Goal: Transaction & Acquisition: Purchase product/service

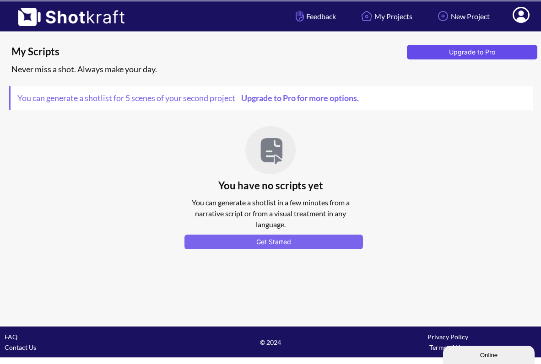
click at [486, 50] on button "Upgrade to Pro" at bounding box center [472, 52] width 131 height 15
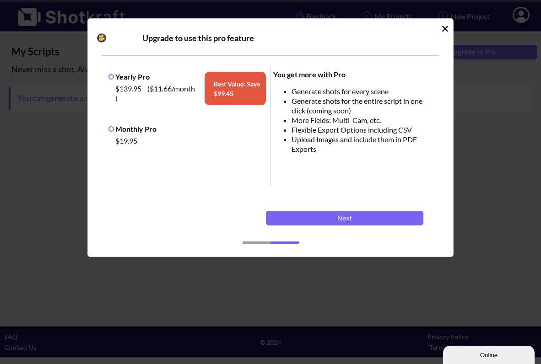
click at [111, 129] on label "Monthly Pro" at bounding box center [132, 128] width 48 height 9
click at [443, 27] on icon "Idle Modal" at bounding box center [445, 29] width 6 height 6
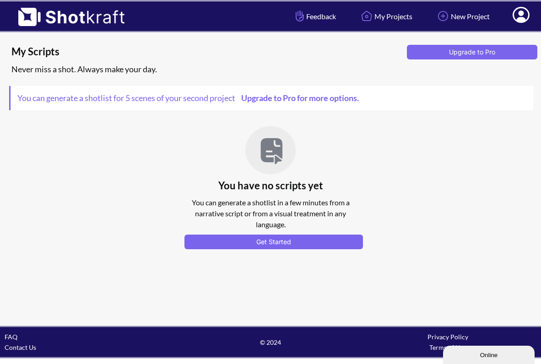
click at [523, 14] on icon at bounding box center [520, 15] width 17 height 16
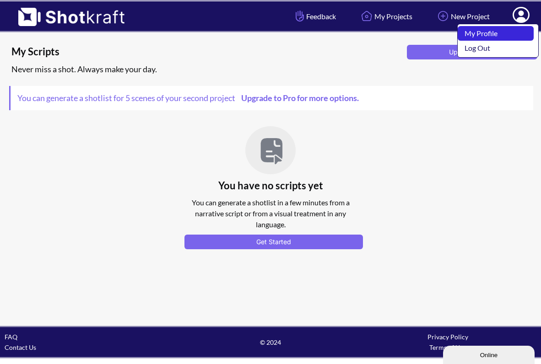
click at [486, 35] on link "My Profile" at bounding box center [496, 33] width 76 height 15
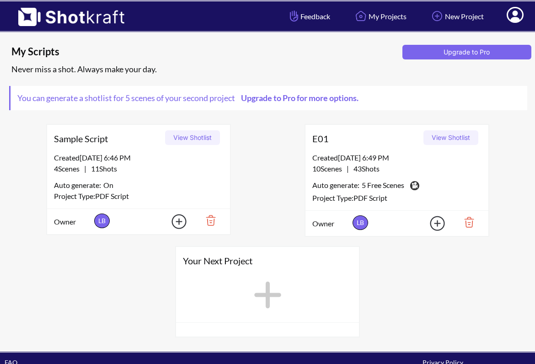
click at [472, 223] on img at bounding box center [466, 223] width 32 height 16
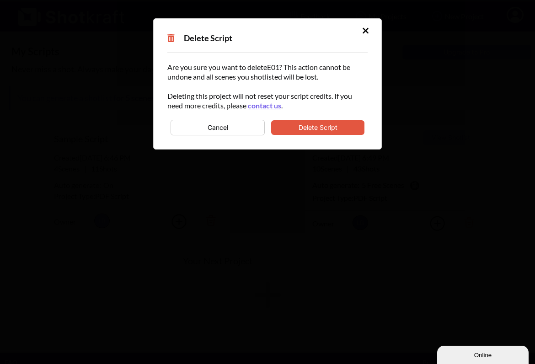
click at [322, 129] on button "Delete Script" at bounding box center [317, 127] width 93 height 15
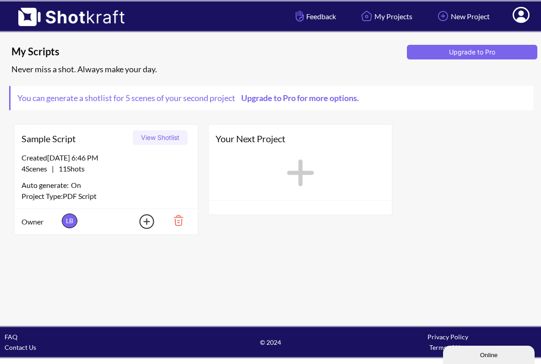
click at [179, 219] on img at bounding box center [175, 221] width 32 height 16
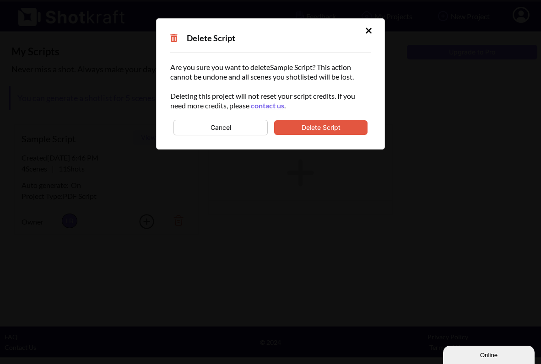
click at [250, 129] on button "Cancel" at bounding box center [220, 128] width 94 height 16
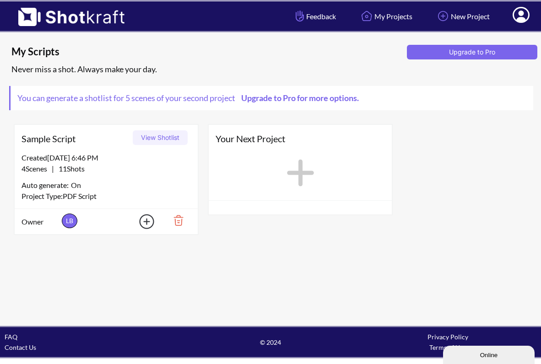
click at [179, 221] on img at bounding box center [175, 221] width 32 height 16
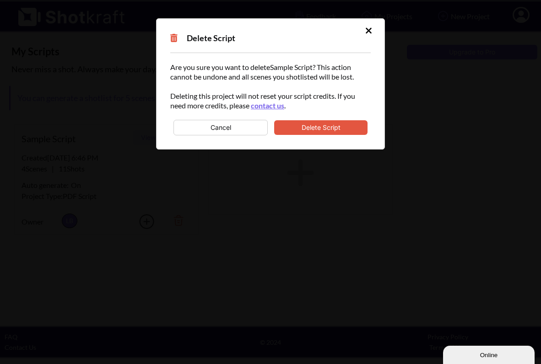
click at [332, 129] on button "Delete Script" at bounding box center [320, 127] width 93 height 15
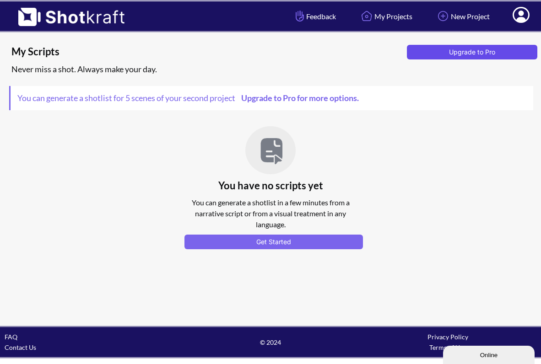
click at [484, 56] on button "Upgrade to Pro" at bounding box center [472, 52] width 131 height 15
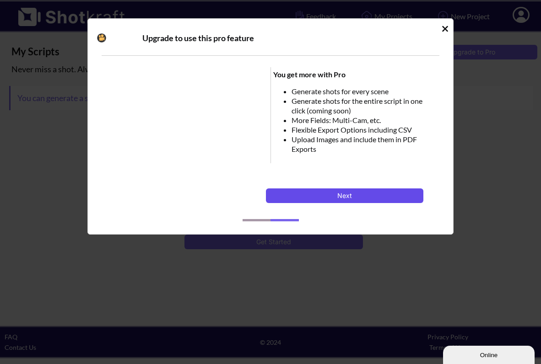
click at [340, 195] on button "Next" at bounding box center [344, 196] width 157 height 15
click at [258, 218] on div "Idle Modal" at bounding box center [271, 217] width 338 height 24
click at [267, 221] on span "Idle Modal" at bounding box center [257, 220] width 28 height 2
click at [286, 219] on div "Idle Modal" at bounding box center [271, 217] width 338 height 24
click at [299, 220] on span "Idle Modal" at bounding box center [369, 224] width 141 height 11
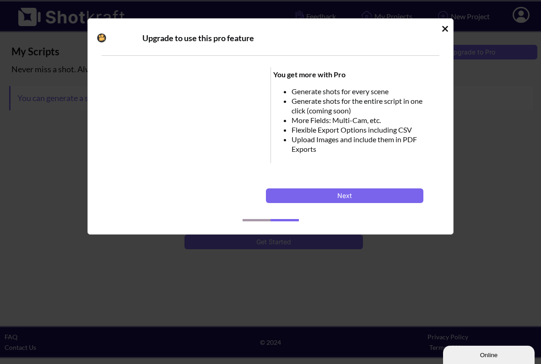
click at [292, 222] on div "Idle Modal" at bounding box center [271, 217] width 338 height 24
click at [350, 193] on button "Next" at bounding box center [344, 196] width 157 height 15
click at [346, 197] on button "Next" at bounding box center [344, 196] width 157 height 15
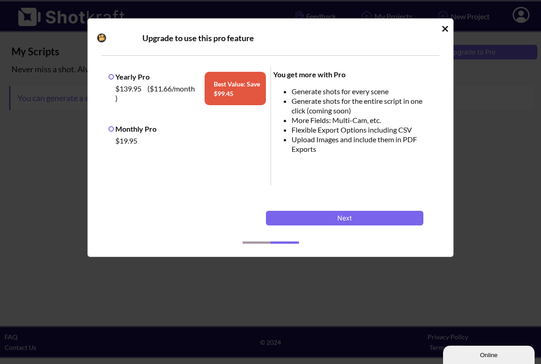
click at [117, 131] on label "Monthly Pro" at bounding box center [132, 128] width 48 height 9
click at [350, 216] on button "Next" at bounding box center [344, 218] width 157 height 15
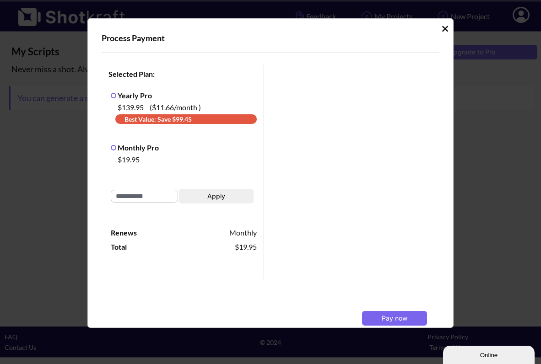
click at [150, 199] on input "Idle Modal" at bounding box center [144, 196] width 67 height 13
paste input "*********"
type input "*********"
click at [215, 197] on button "Apply" at bounding box center [216, 196] width 74 height 15
click at [171, 196] on input "*********" at bounding box center [144, 196] width 67 height 13
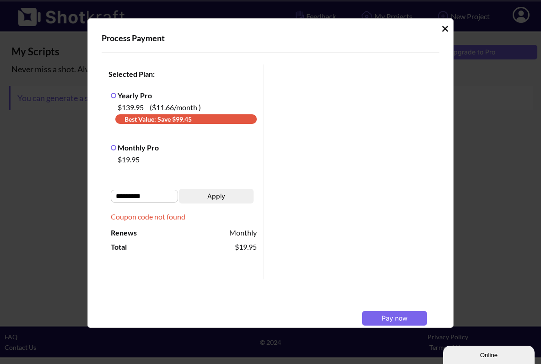
scroll to position [54, 0]
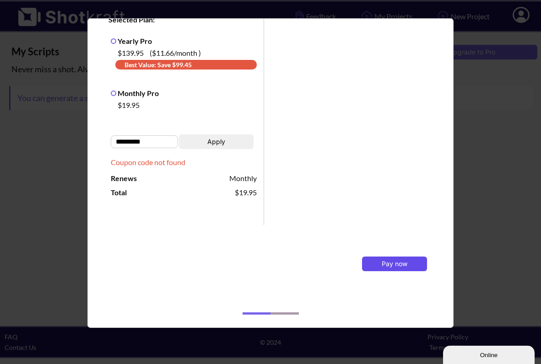
click at [388, 264] on span "Pay now" at bounding box center [395, 264] width 26 height 8
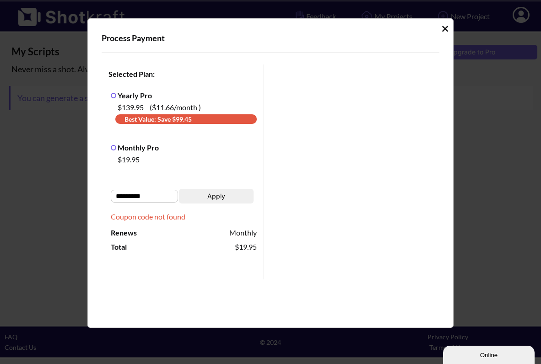
scroll to position [214, 0]
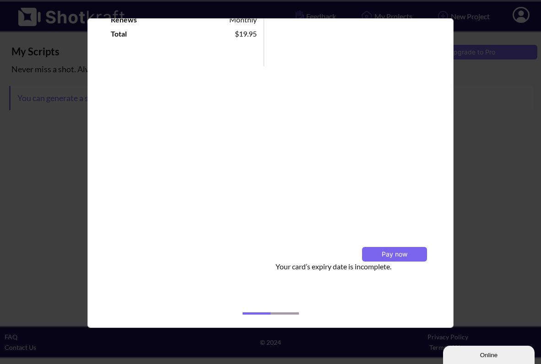
click at [427, 162] on div "Pay now Your card’s expiry date is incomplete." at bounding box center [353, 68] width 178 height 434
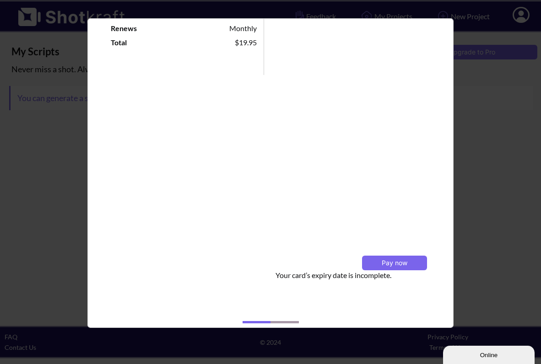
scroll to position [204, 0]
click at [392, 263] on span "Pay now" at bounding box center [395, 263] width 26 height 8
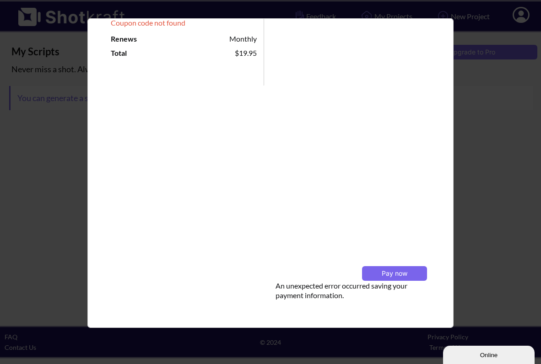
scroll to position [194, 0]
click at [453, 151] on div "Process Payment Selected Plan: Yearly Pro $139.95 ( $11.66 /month ) Best Value:…" at bounding box center [270, 173] width 366 height 310
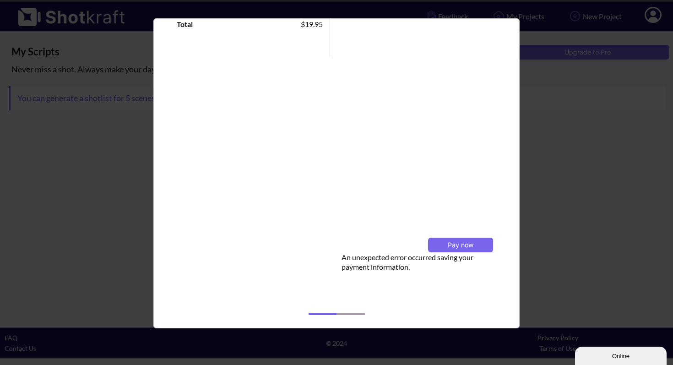
scroll to position [223, 0]
click at [469, 247] on button "Pay now" at bounding box center [460, 244] width 65 height 15
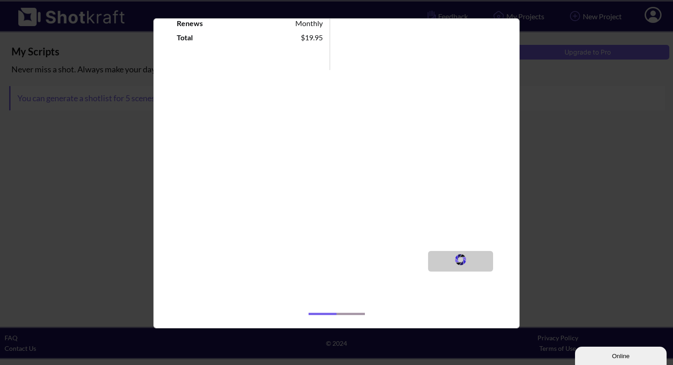
scroll to position [213, 0]
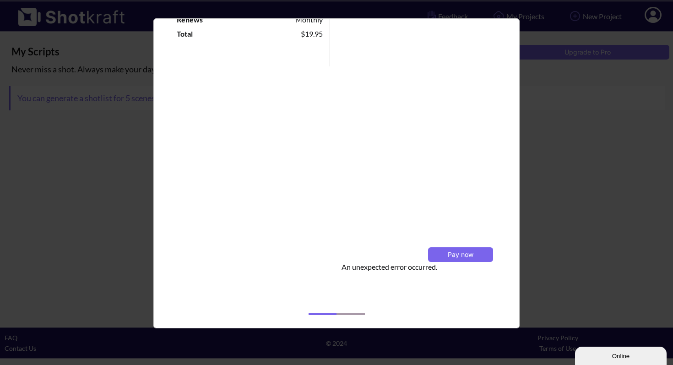
drag, startPoint x: 553, startPoint y: 151, endPoint x: 536, endPoint y: 156, distance: 17.4
click at [540, 151] on div "Process Payment Selected Plan: Yearly Pro $139.95 ( $11.66 /month ) Best Value:…" at bounding box center [336, 182] width 673 height 365
click at [520, 232] on div "Process Payment Selected Plan: Yearly Pro $139.95 ( $11.66 /month ) Best Value:…" at bounding box center [336, 182] width 673 height 365
click at [457, 254] on span "Pay now" at bounding box center [461, 254] width 26 height 8
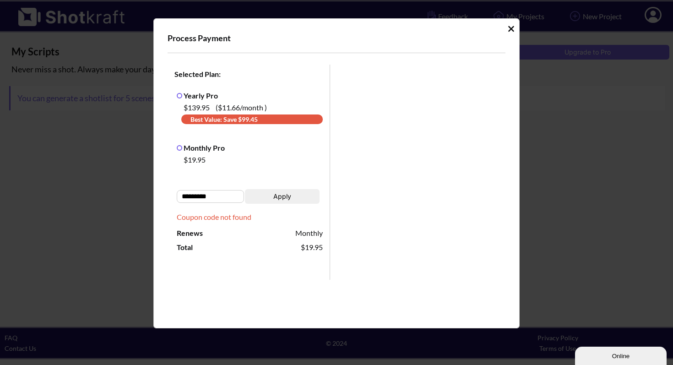
click at [221, 199] on input "*********" at bounding box center [210, 196] width 67 height 13
click at [272, 196] on button "Apply" at bounding box center [282, 196] width 74 height 15
click at [507, 26] on icon "Idle Modal" at bounding box center [510, 28] width 7 height 9
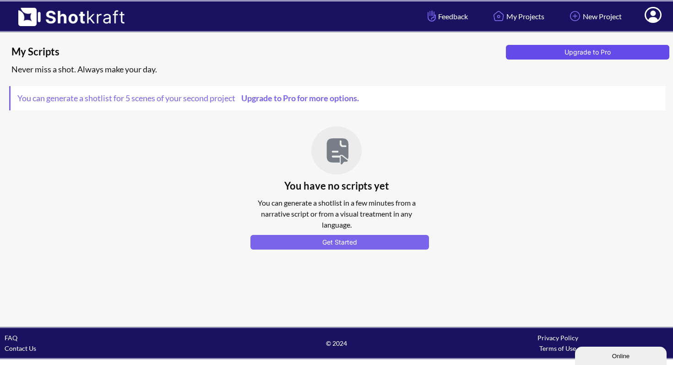
click at [540, 54] on button "Upgrade to Pro" at bounding box center [588, 52] width 164 height 15
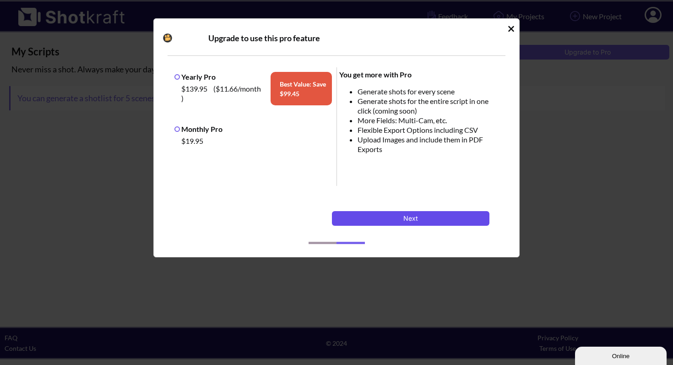
click at [419, 218] on button "Next" at bounding box center [410, 218] width 157 height 15
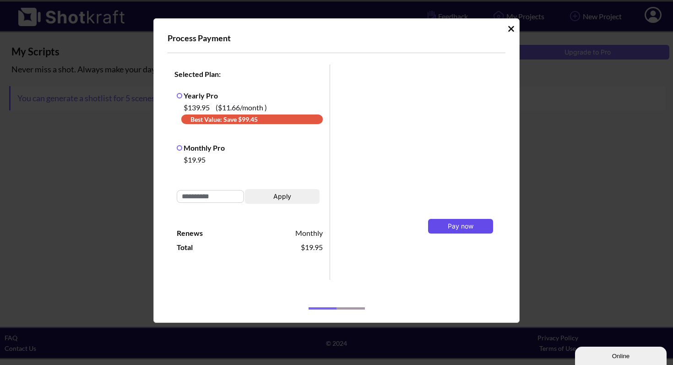
click at [460, 227] on span "Pay now" at bounding box center [461, 226] width 26 height 8
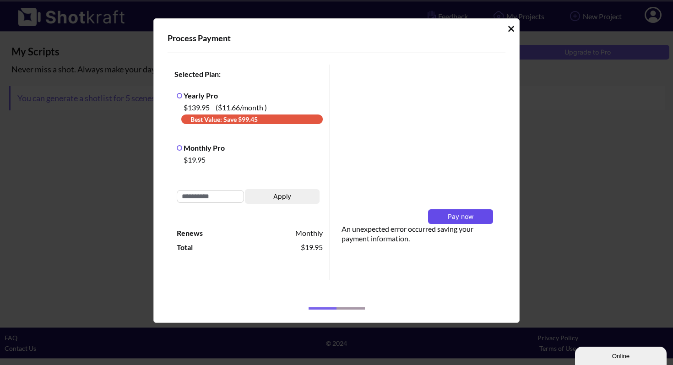
click at [466, 218] on span "Pay now" at bounding box center [461, 216] width 26 height 8
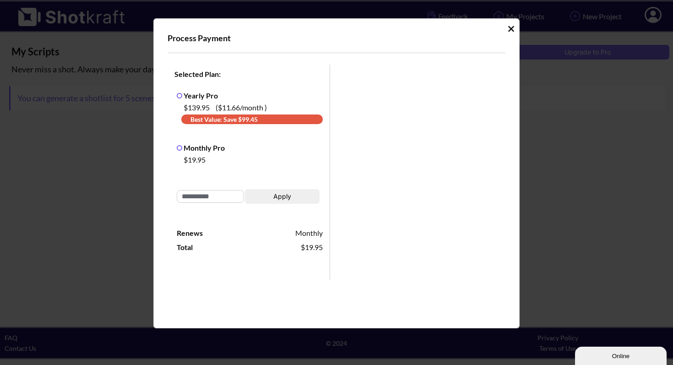
click at [508, 27] on icon "Idle Modal" at bounding box center [511, 29] width 6 height 6
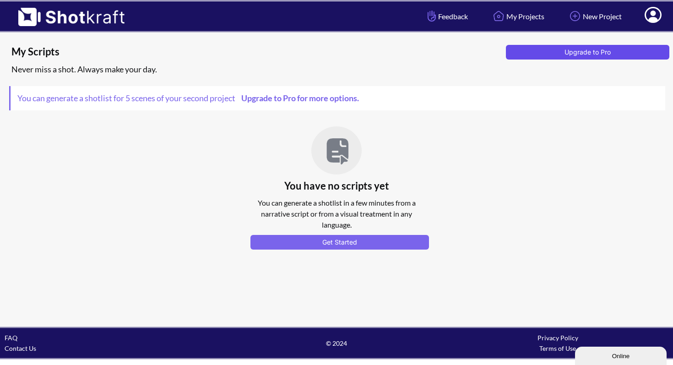
click at [540, 57] on button "Upgrade to Pro" at bounding box center [588, 52] width 164 height 15
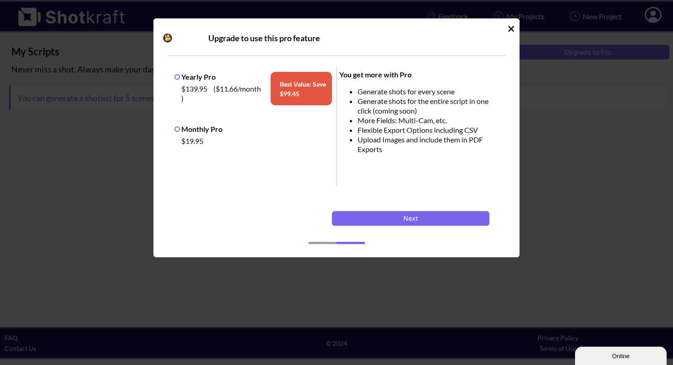
click at [199, 135] on div "$19.95" at bounding box center [255, 141] width 153 height 14
click at [413, 219] on button "Next" at bounding box center [410, 218] width 157 height 15
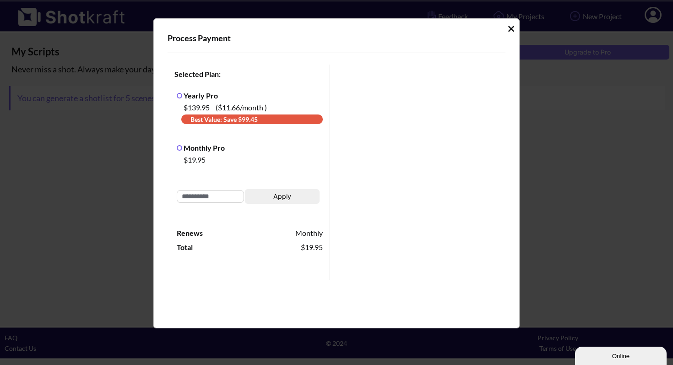
scroll to position [196, 0]
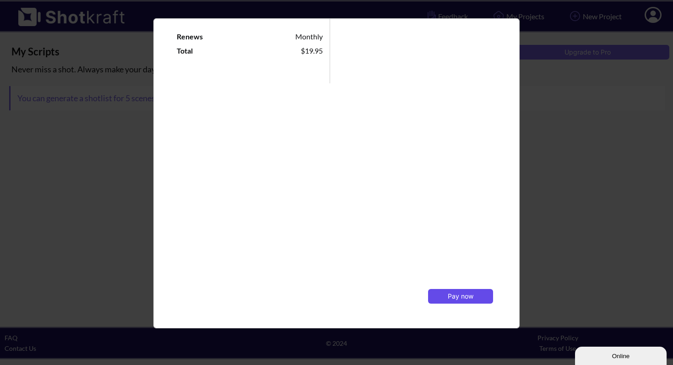
click at [460, 295] on span "Pay now" at bounding box center [461, 296] width 26 height 8
click at [459, 296] on span "Pay now" at bounding box center [461, 296] width 26 height 8
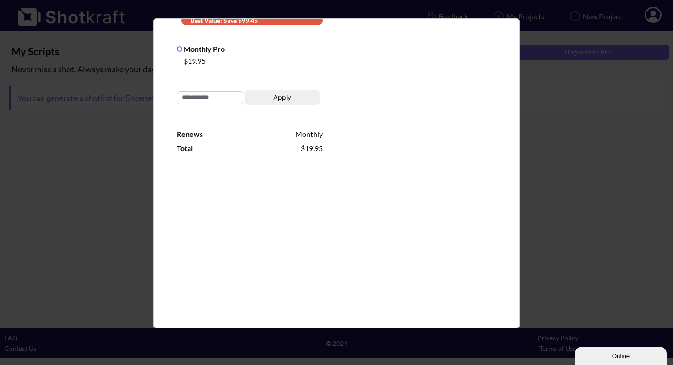
scroll to position [237, 0]
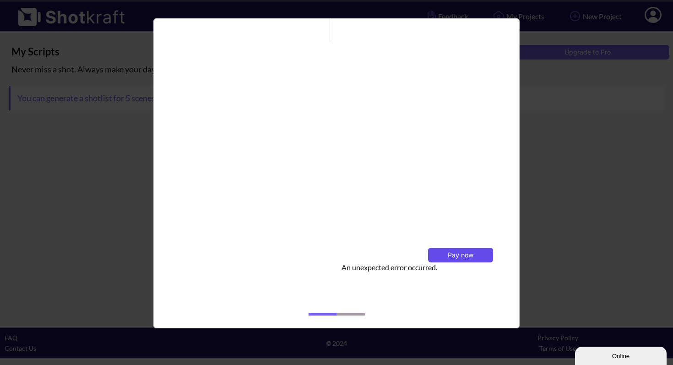
click at [442, 255] on button "Pay now" at bounding box center [460, 255] width 65 height 15
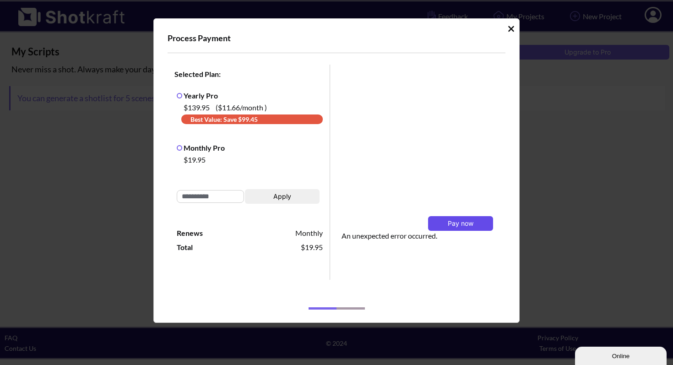
click at [465, 224] on span "Pay now" at bounding box center [461, 223] width 26 height 8
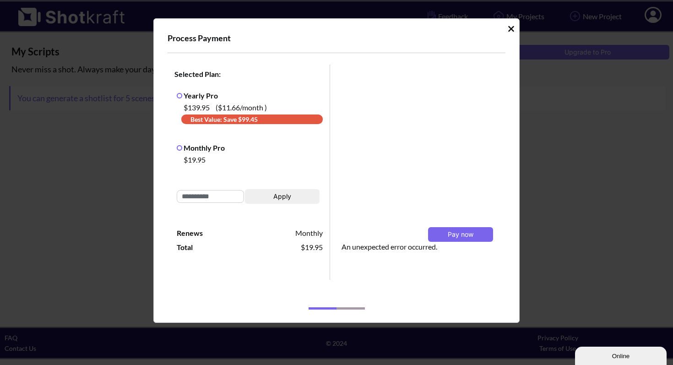
click at [510, 29] on icon "Idle Modal" at bounding box center [511, 29] width 6 height 6
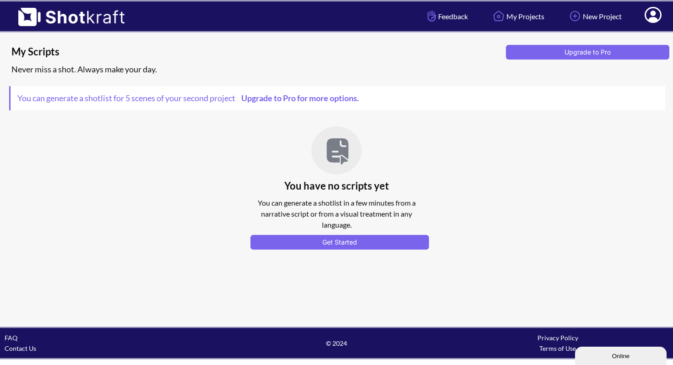
click at [540, 16] on icon at bounding box center [652, 15] width 17 height 16
click at [540, 33] on link "My Profile" at bounding box center [627, 33] width 76 height 15
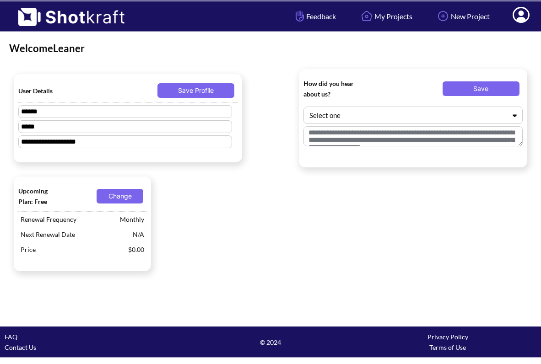
type textarea "**********"
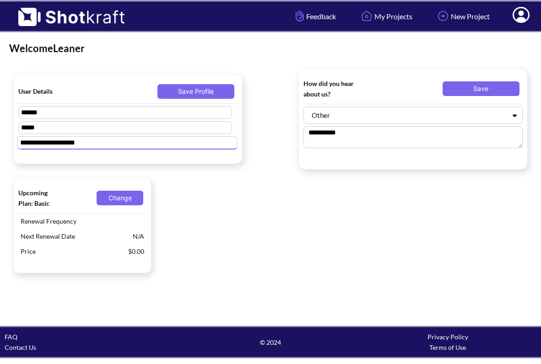
drag, startPoint x: 97, startPoint y: 142, endPoint x: 6, endPoint y: 140, distance: 90.6
click at [6, 140] on div "**********" at bounding box center [270, 178] width 541 height 293
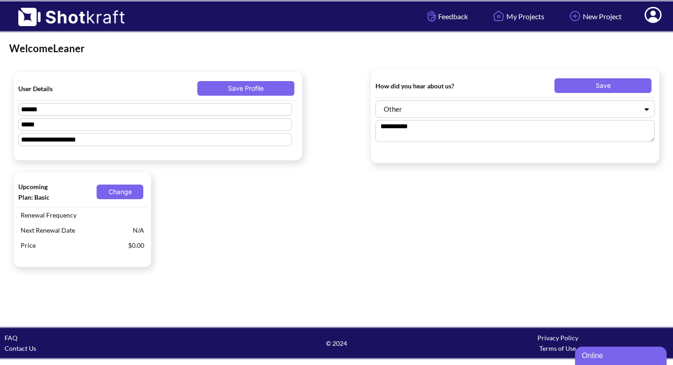
click at [69, 50] on div "Welcome Leaner" at bounding box center [336, 49] width 654 height 14
copy div "Leaner"
click at [277, 196] on div "Upcoming Plan: Basic Change Renewal Frequency Next Renewal Date N/A Price $0.00" at bounding box center [336, 219] width 654 height 104
click at [117, 193] on button "Change" at bounding box center [120, 191] width 47 height 15
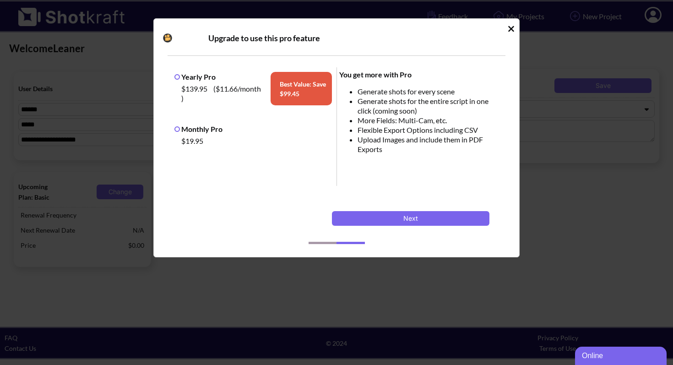
click at [188, 130] on label "Monthly Pro" at bounding box center [198, 128] width 48 height 9
click at [514, 32] on div "Upgrade to use this pro feature Yearly Pro $139.95 ( $11.66 /month ) Best Value…" at bounding box center [336, 137] width 366 height 239
click at [512, 29] on icon "Idle Modal" at bounding box center [511, 29] width 6 height 6
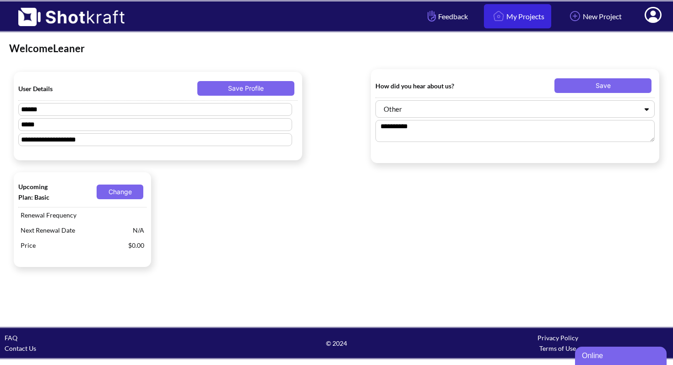
click at [511, 18] on link "My Projects" at bounding box center [517, 16] width 67 height 24
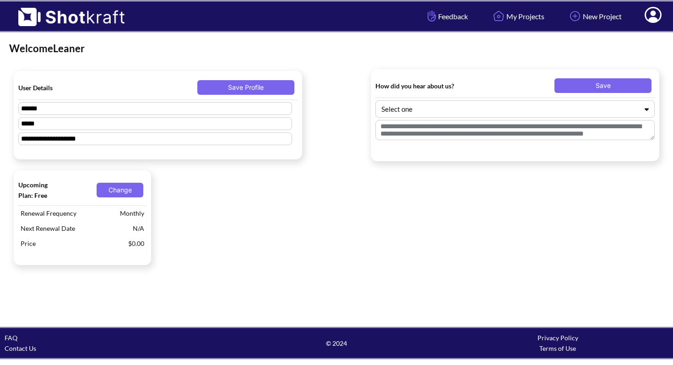
type textarea "**********"
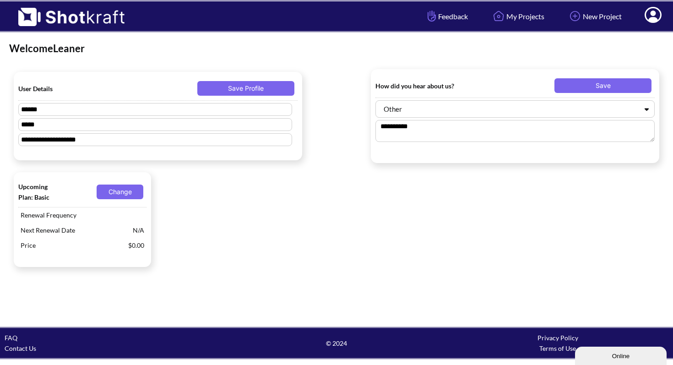
click at [653, 17] on icon at bounding box center [653, 16] width 10 height 11
click at [25, 351] on link "Contact Us" at bounding box center [21, 348] width 32 height 8
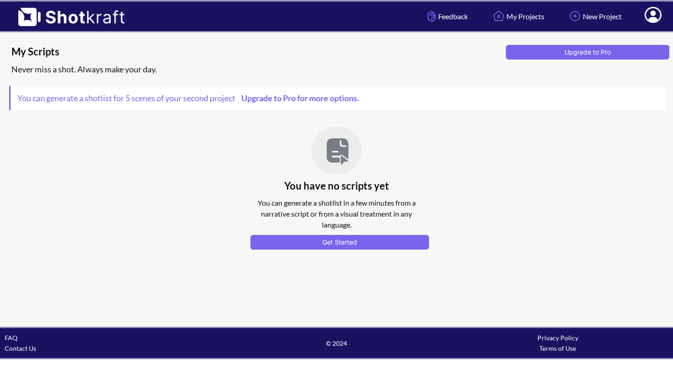
click at [653, 18] on icon at bounding box center [653, 16] width 10 height 11
click at [616, 33] on link "My Profile" at bounding box center [627, 33] width 76 height 15
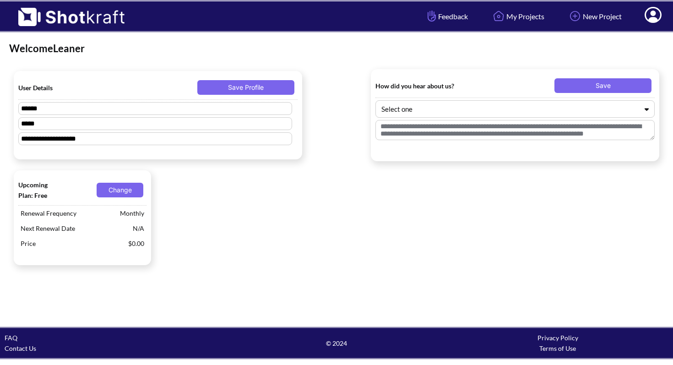
type textarea "**********"
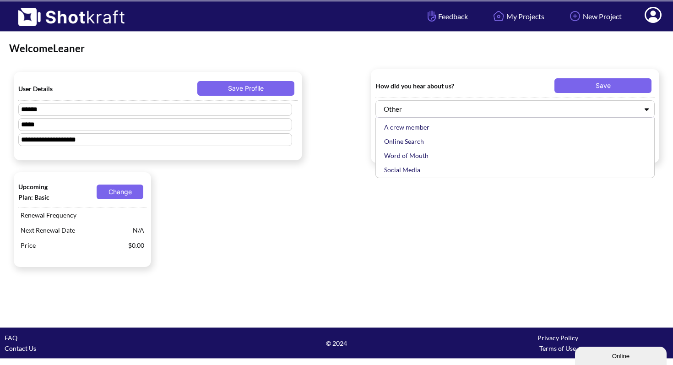
click at [496, 108] on div at bounding box center [509, 109] width 256 height 11
click at [482, 145] on div "Online Search" at bounding box center [517, 141] width 270 height 14
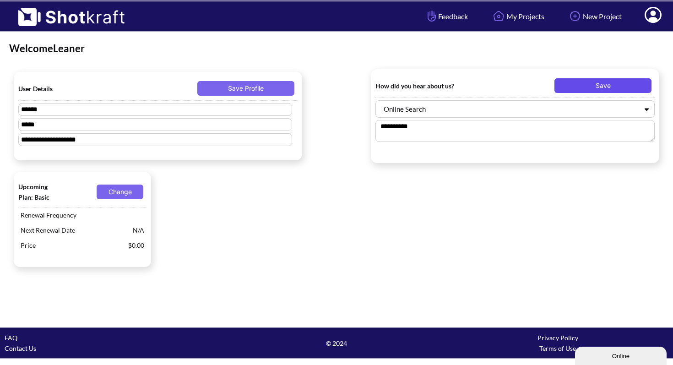
click at [604, 85] on button "Save" at bounding box center [602, 85] width 97 height 15
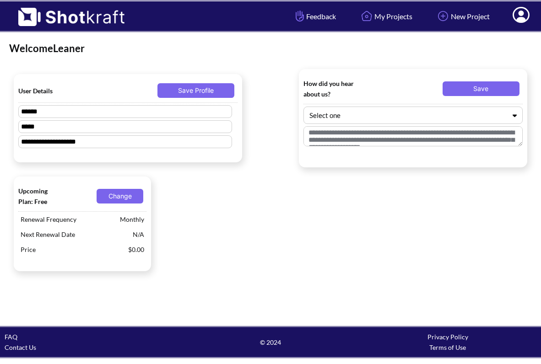
type textarea "**********"
